Goal: Task Accomplishment & Management: Manage account settings

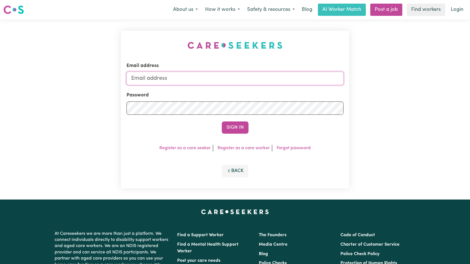
click at [251, 82] on input "Email address" at bounding box center [234, 78] width 217 height 13
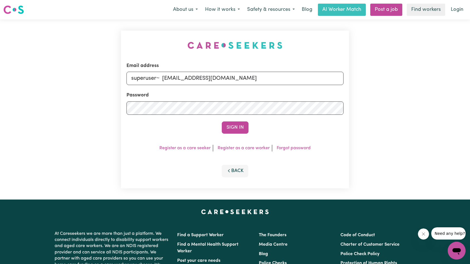
click at [161, 76] on input "superuser~ [EMAIL_ADDRESS][DOMAIN_NAME]" at bounding box center [234, 78] width 217 height 13
type input "superuser~[EMAIL_ADDRESS][DOMAIN_NAME]"
click at [222, 122] on button "Sign In" at bounding box center [235, 128] width 27 height 12
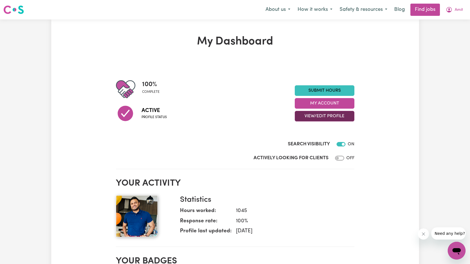
click at [318, 114] on button "View/Edit Profile" at bounding box center [324, 116] width 60 height 11
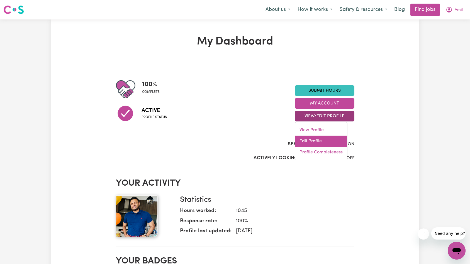
click at [323, 137] on link "Edit Profile" at bounding box center [321, 141] width 52 height 11
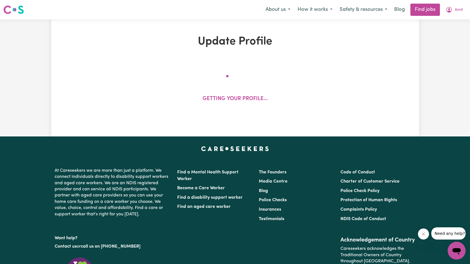
select select "[DEMOGRAPHIC_DATA]"
select select "[DEMOGRAPHIC_DATA] Citizen"
select select "Studying a healthcare related degree or qualification"
select select "54"
select select "99"
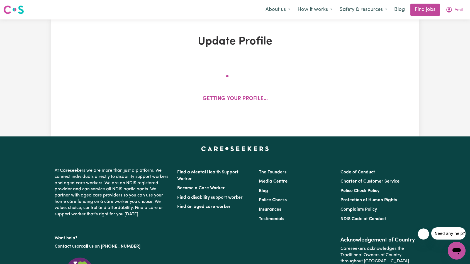
select select "110"
select select "130"
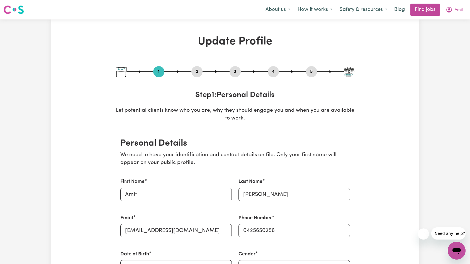
click at [308, 70] on button "5" at bounding box center [311, 71] width 11 height 7
select select "I am providing services privately on my own"
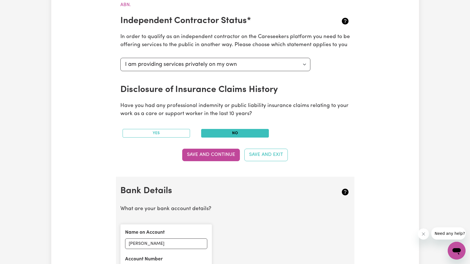
scroll to position [325, 0]
